Goal: Transaction & Acquisition: Book appointment/travel/reservation

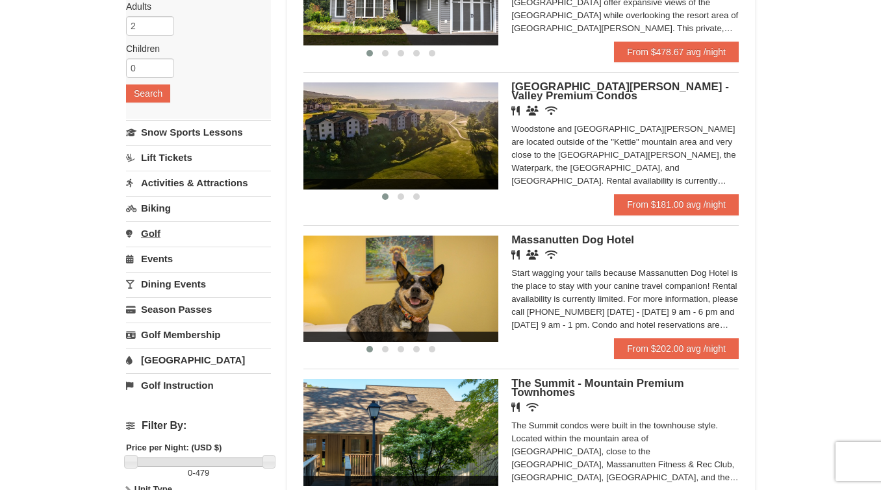
scroll to position [205, 0]
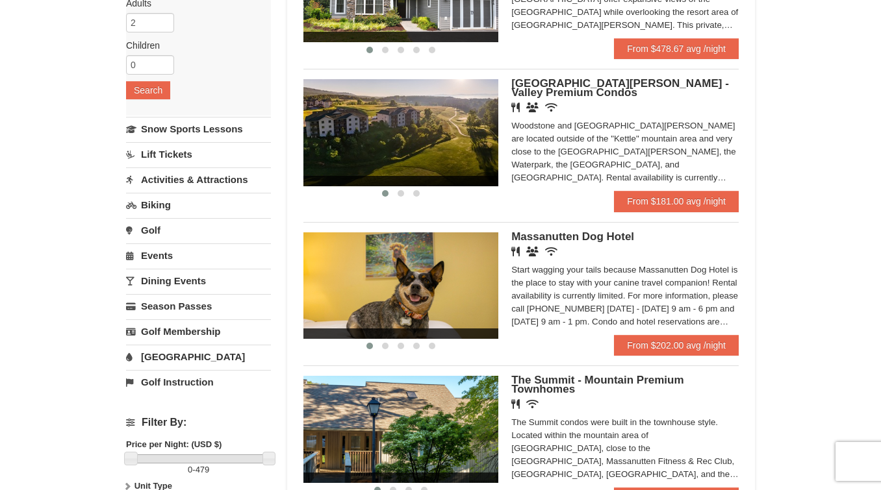
click at [386, 144] on img at bounding box center [400, 132] width 195 height 107
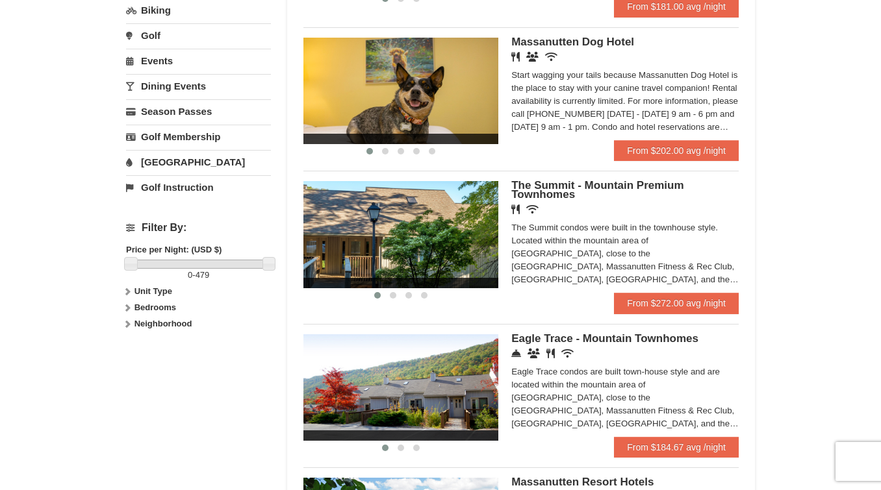
scroll to position [404, 0]
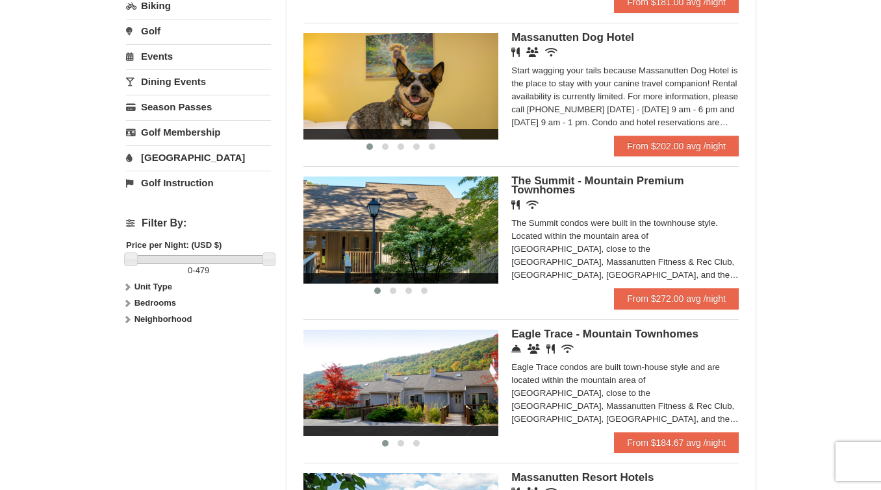
click at [386, 244] on img at bounding box center [400, 230] width 195 height 107
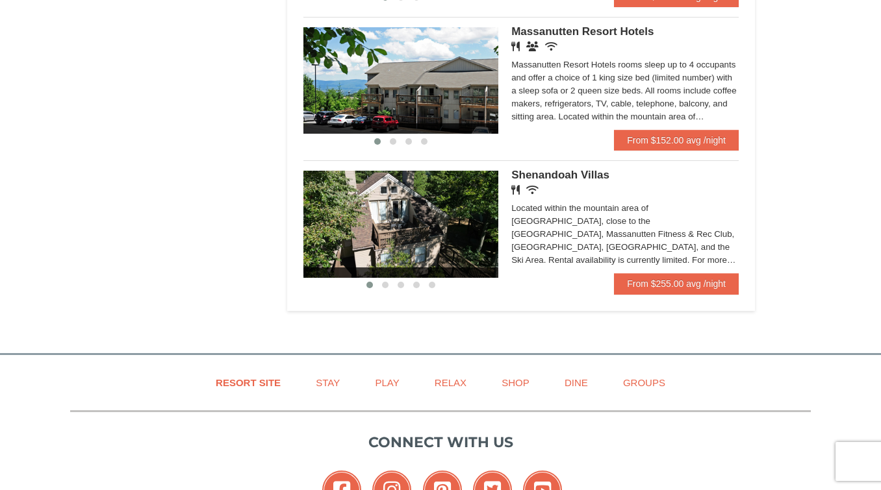
scroll to position [851, 0]
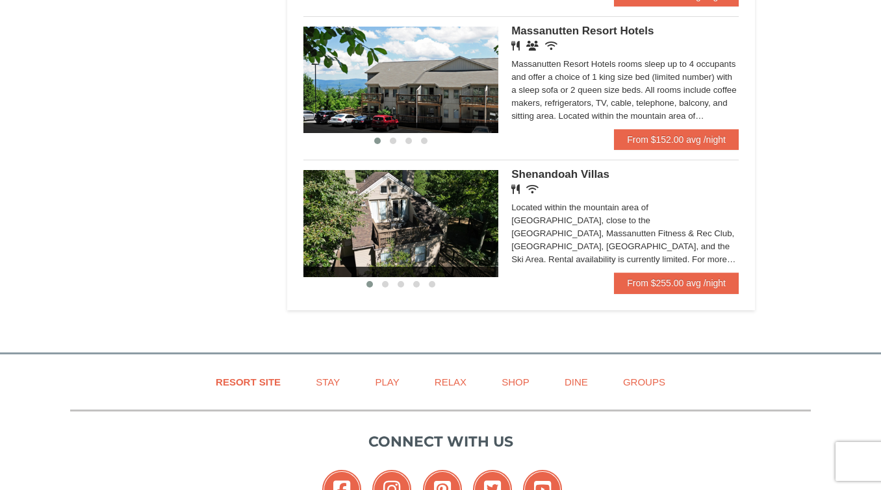
click at [407, 222] on img at bounding box center [400, 223] width 195 height 107
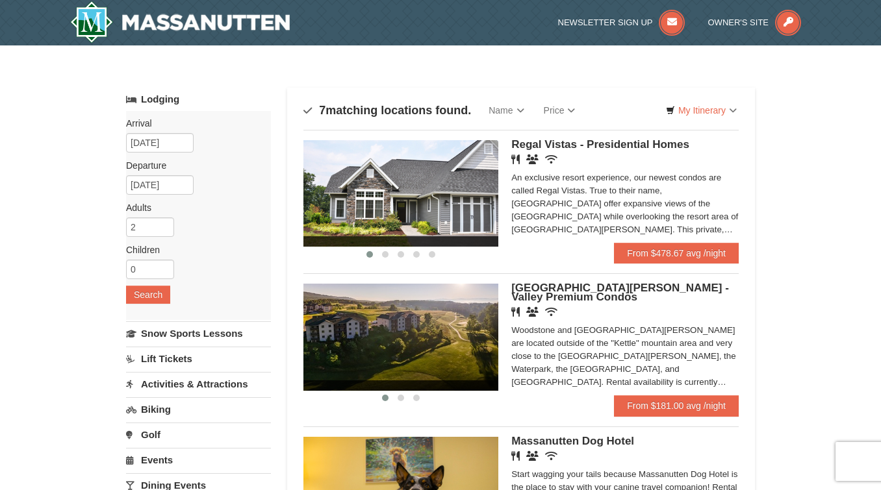
scroll to position [0, 0]
click at [447, 212] on img at bounding box center [400, 193] width 195 height 107
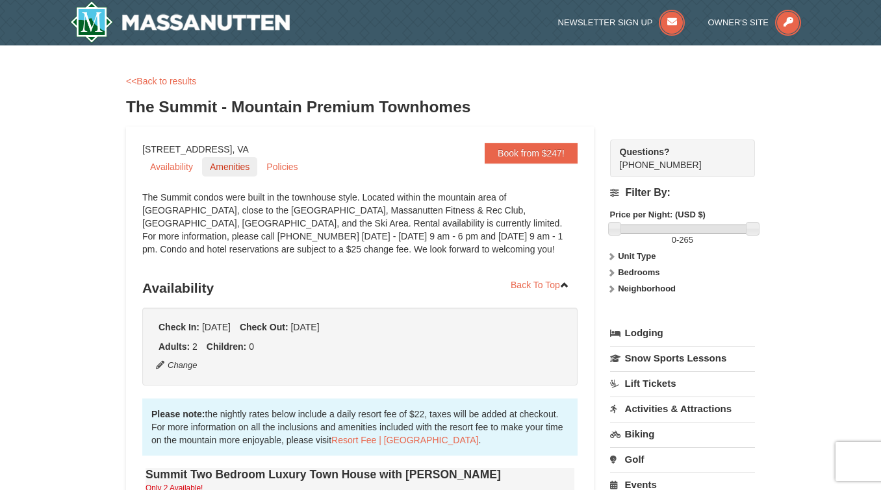
click at [231, 168] on link "Amenities" at bounding box center [229, 166] width 55 height 19
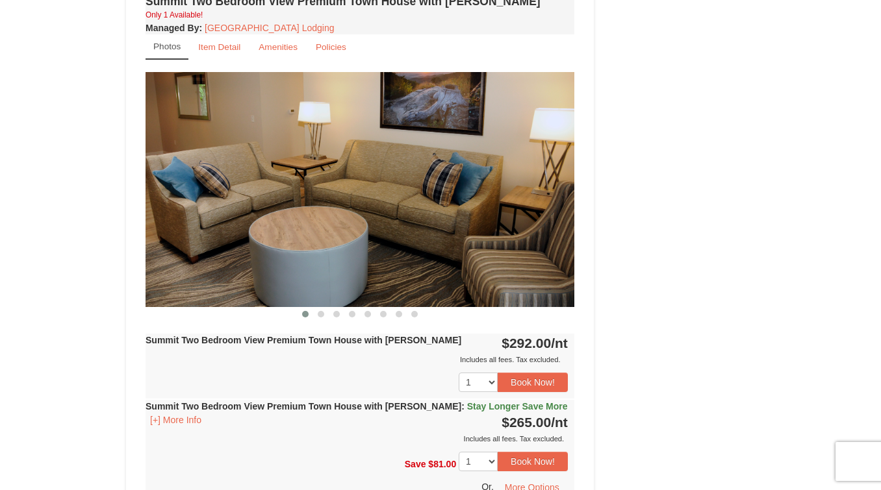
scroll to position [2388, 0]
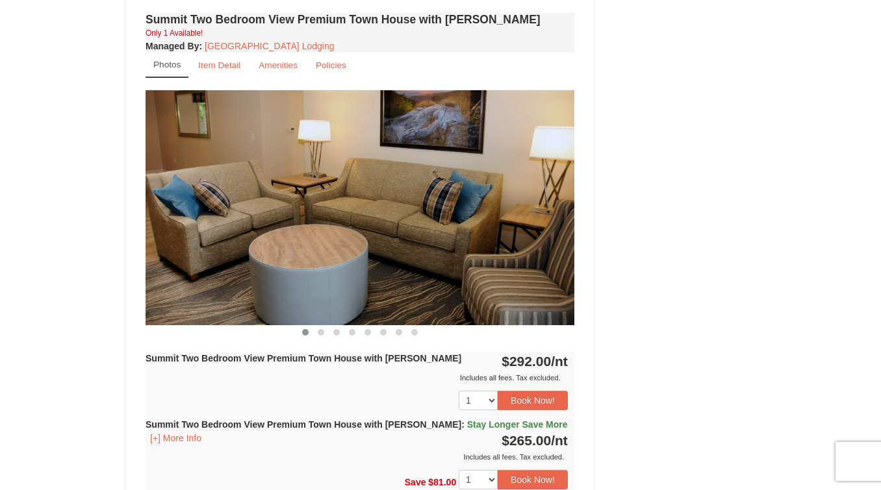
click at [465, 251] on img at bounding box center [359, 207] width 429 height 234
click at [322, 329] on span at bounding box center [321, 332] width 6 height 6
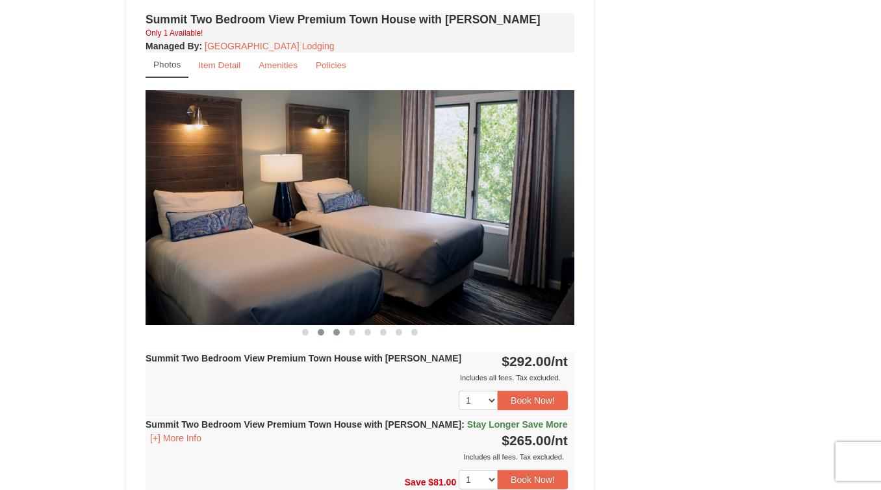
click at [336, 329] on span at bounding box center [336, 332] width 6 height 6
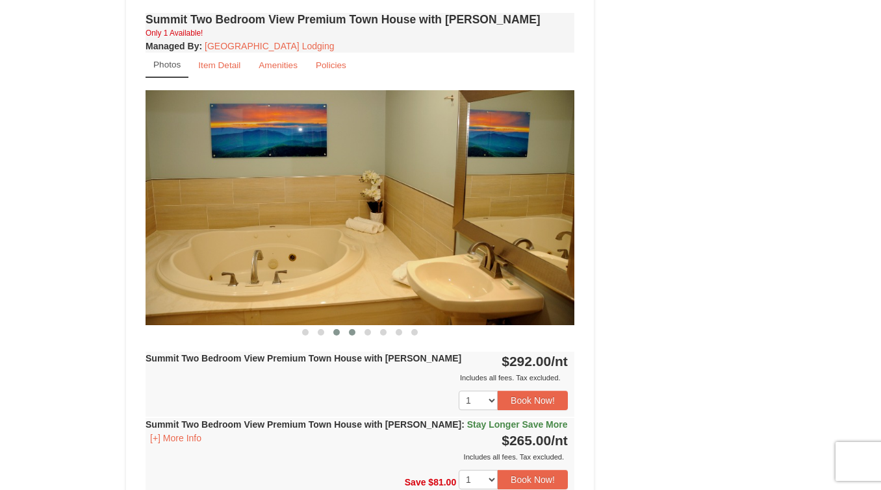
click at [351, 329] on span at bounding box center [352, 332] width 6 height 6
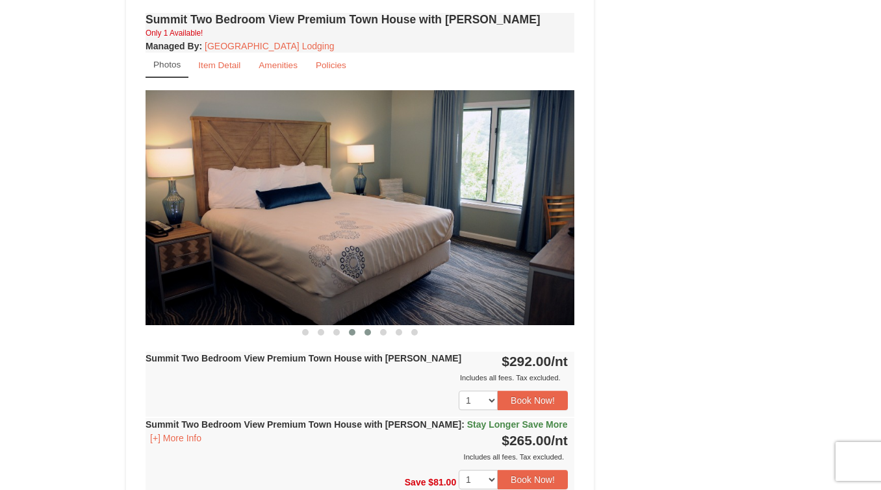
click at [366, 329] on span at bounding box center [367, 332] width 6 height 6
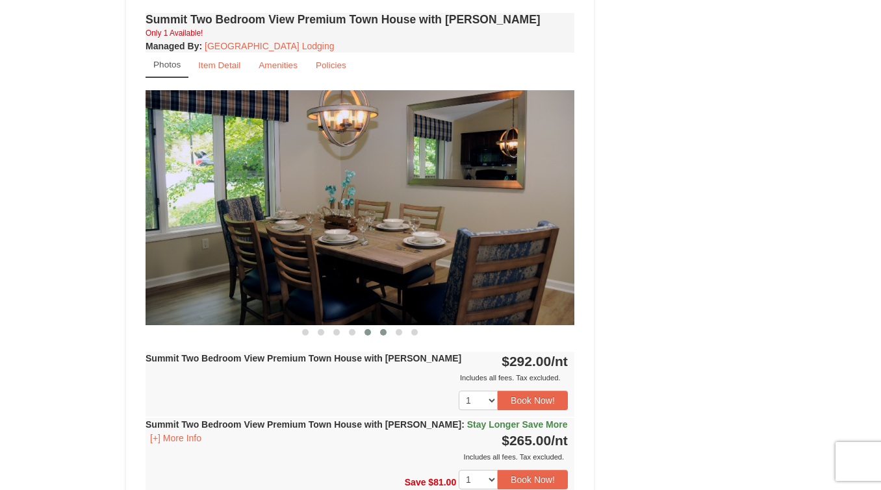
click at [381, 329] on span at bounding box center [383, 332] width 6 height 6
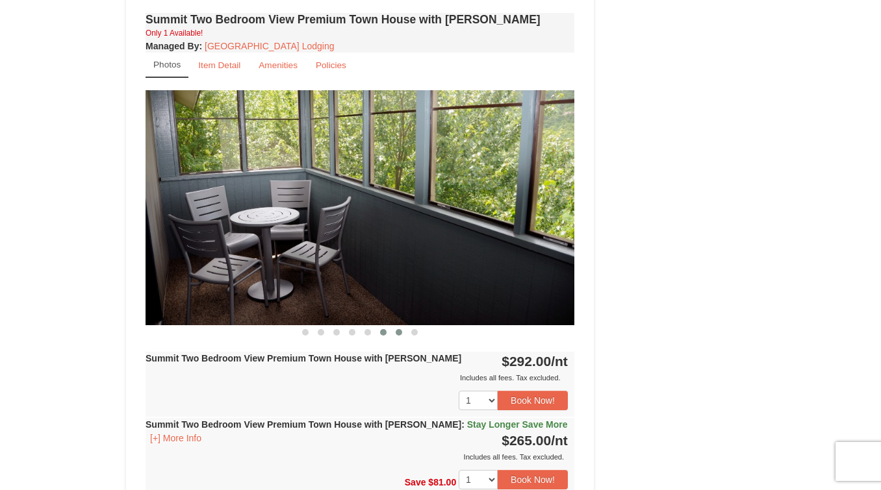
click at [398, 329] on span at bounding box center [399, 332] width 6 height 6
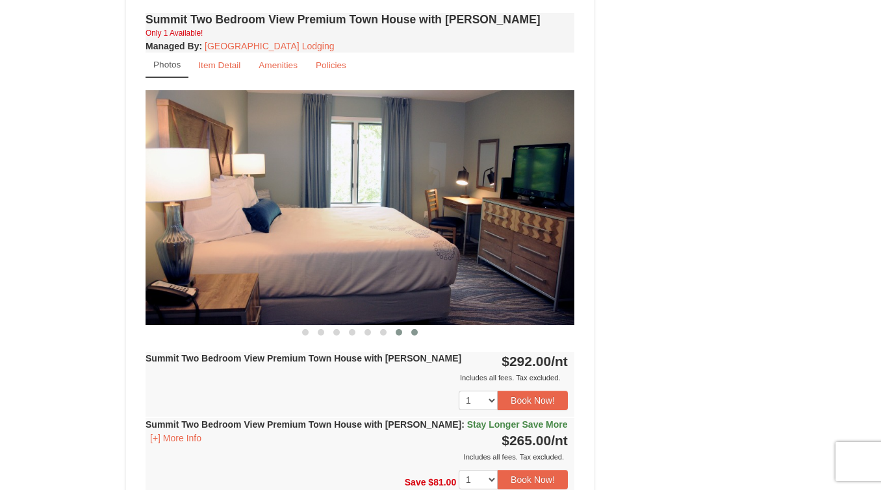
click at [414, 329] on span at bounding box center [414, 332] width 6 height 6
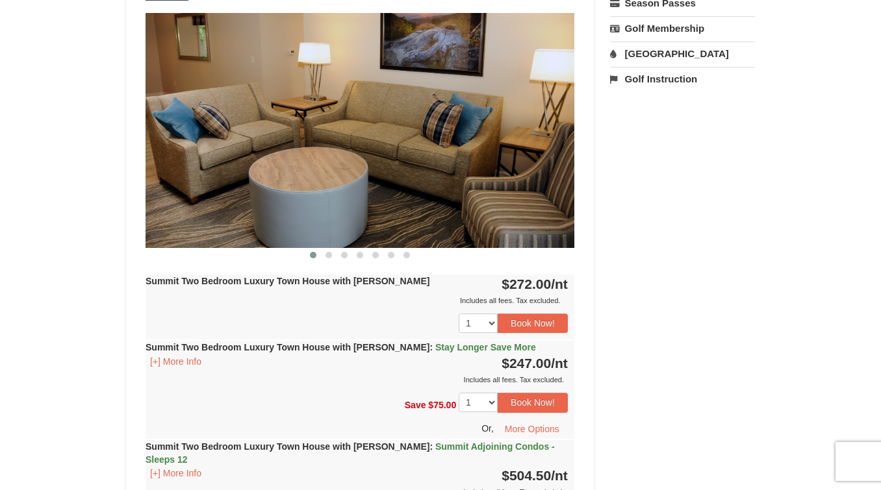
scroll to position [530, 0]
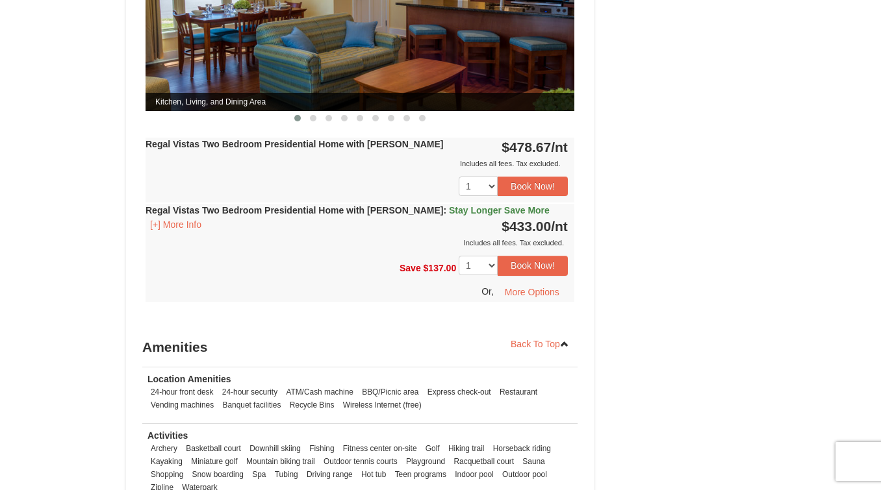
scroll to position [694, 0]
click at [533, 283] on button "More Options" at bounding box center [531, 292] width 71 height 19
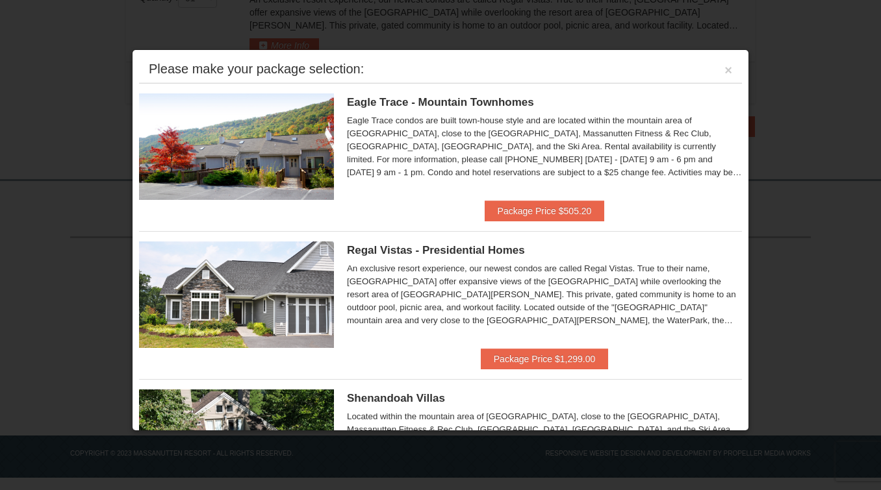
click at [51, 76] on div at bounding box center [440, 245] width 881 height 490
click at [727, 71] on button "×" at bounding box center [728, 70] width 8 height 13
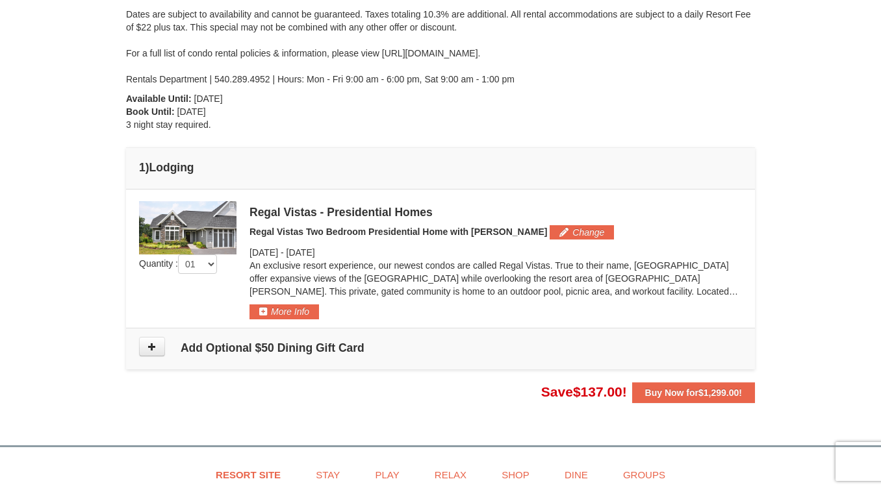
scroll to position [226, 0]
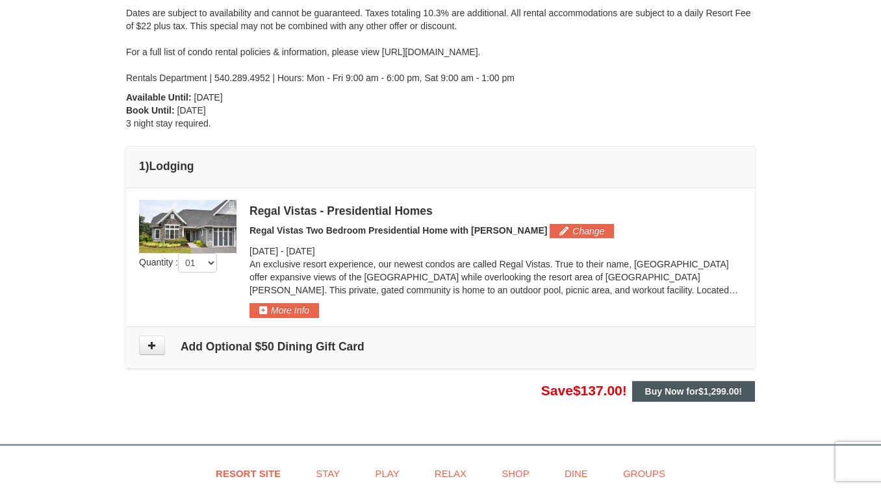
click at [696, 390] on strong "Buy Now for $1,299.00 !" at bounding box center [693, 391] width 97 height 10
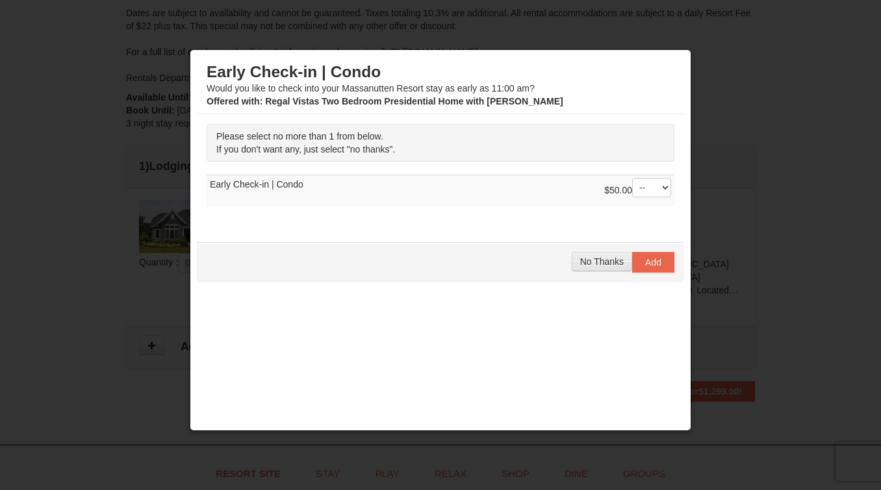
click at [600, 262] on span "No Thanks" at bounding box center [602, 262] width 44 height 10
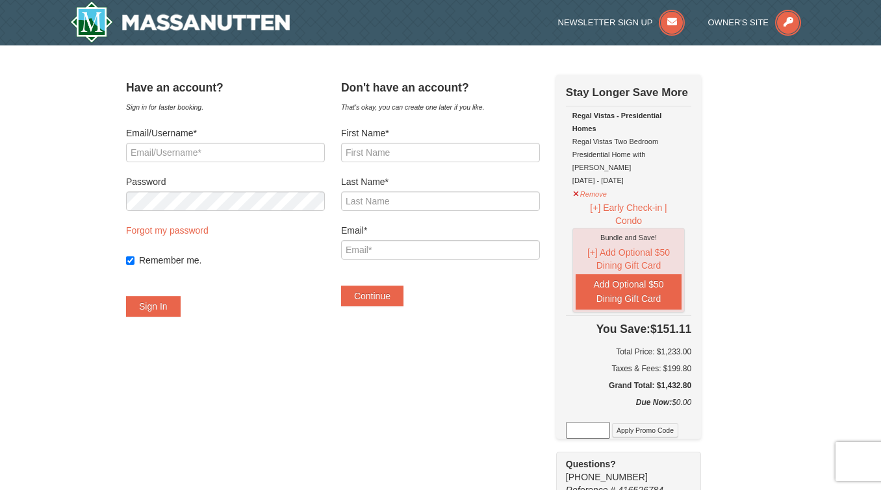
click at [184, 19] on img at bounding box center [180, 22] width 220 height 42
